Goal: Task Accomplishment & Management: Manage account settings

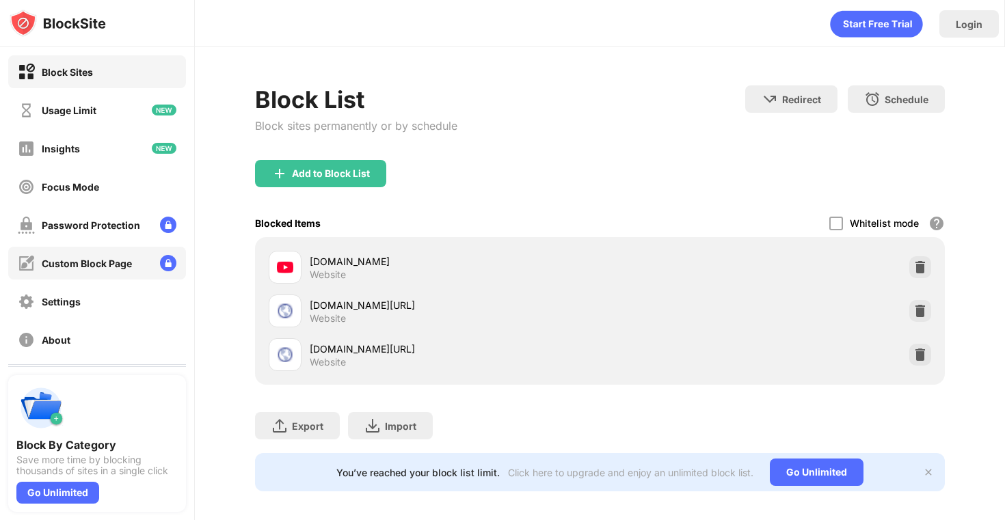
scroll to position [81, 0]
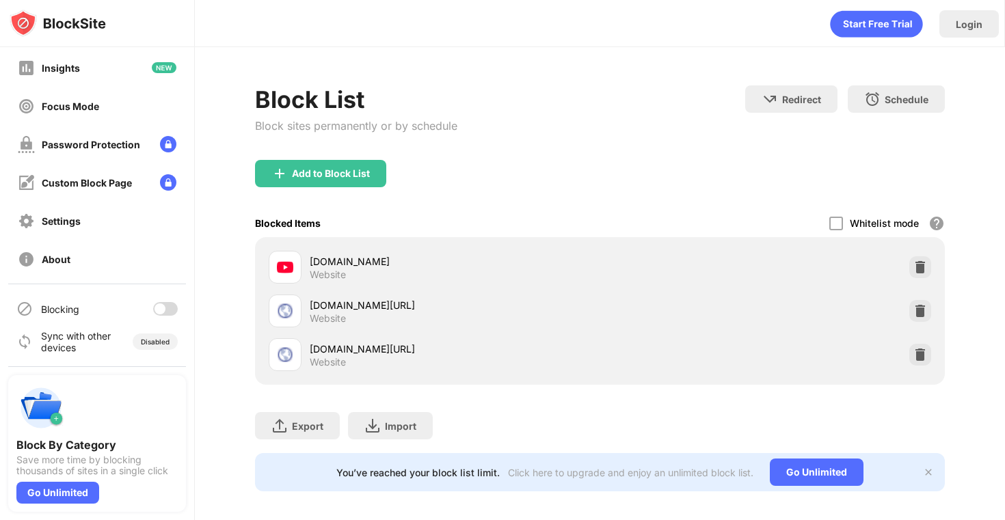
click at [165, 312] on div at bounding box center [165, 309] width 25 height 14
